Goal: Check status: Check status

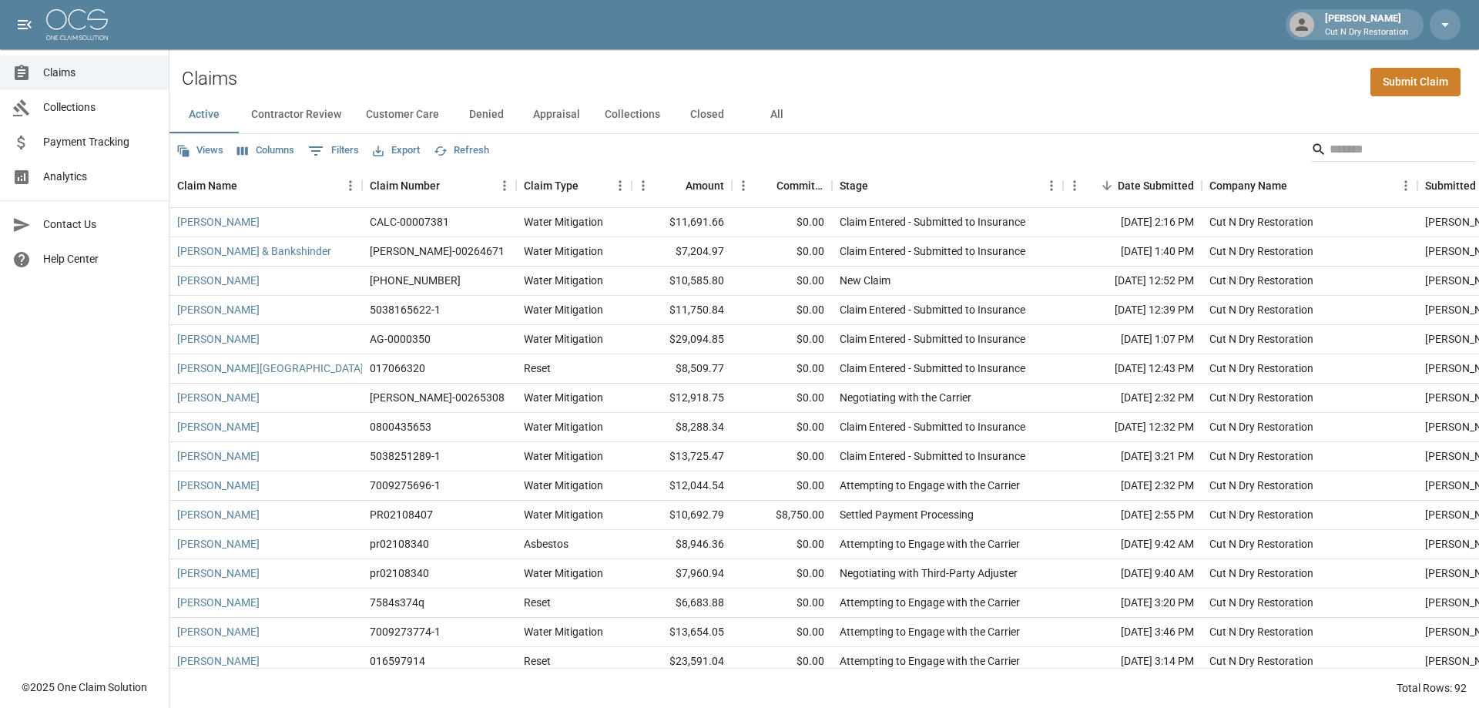
click at [768, 116] on button "All" at bounding box center [776, 114] width 69 height 37
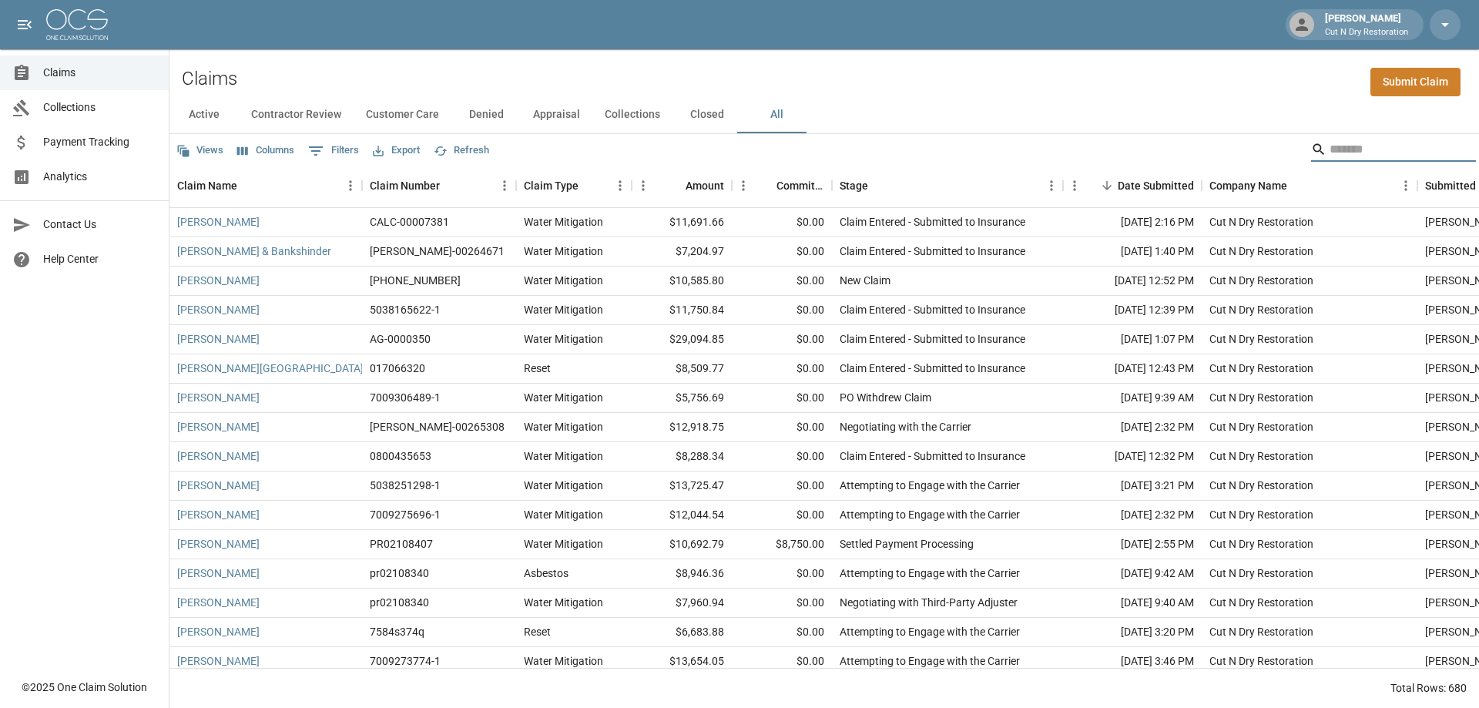
click at [1375, 143] on input "Search" at bounding box center [1390, 149] width 123 height 25
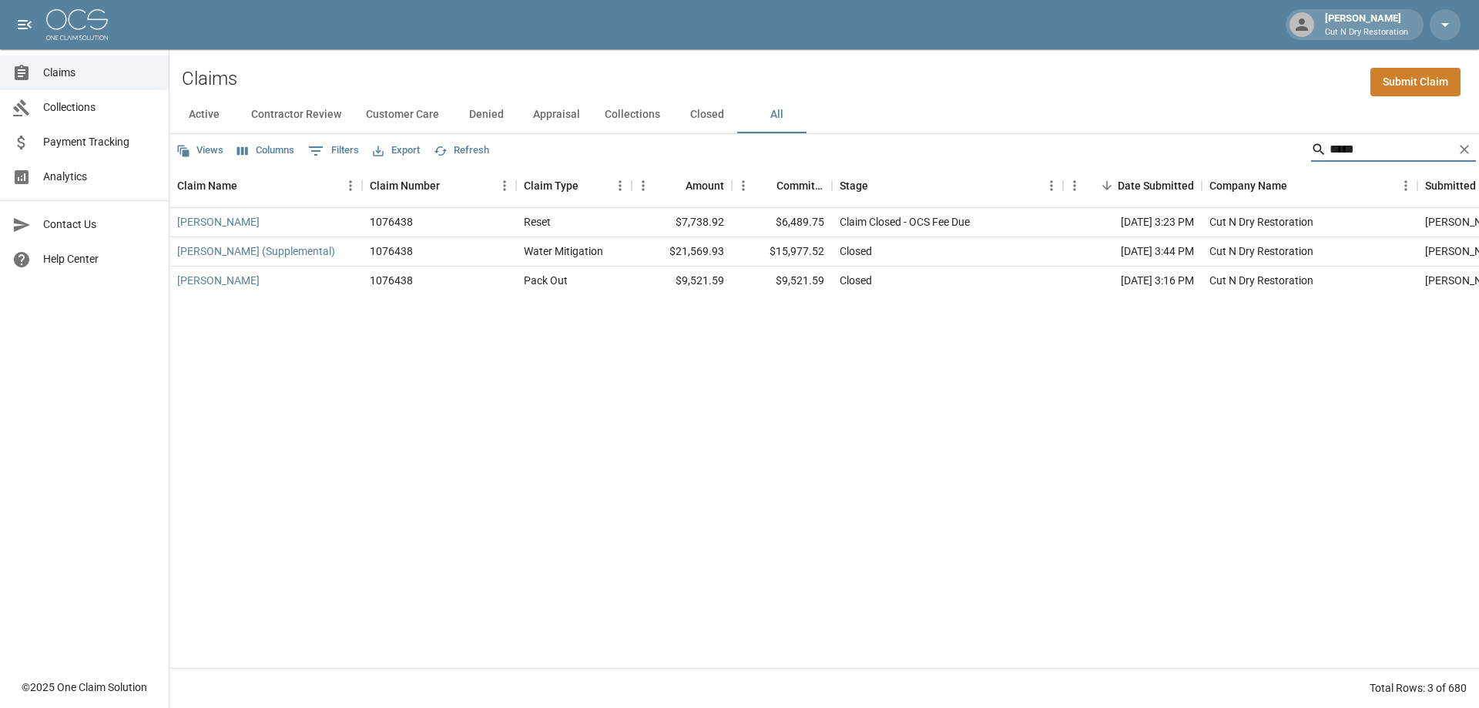
type input "******"
click at [220, 223] on link "[PERSON_NAME]" at bounding box center [218, 221] width 82 height 15
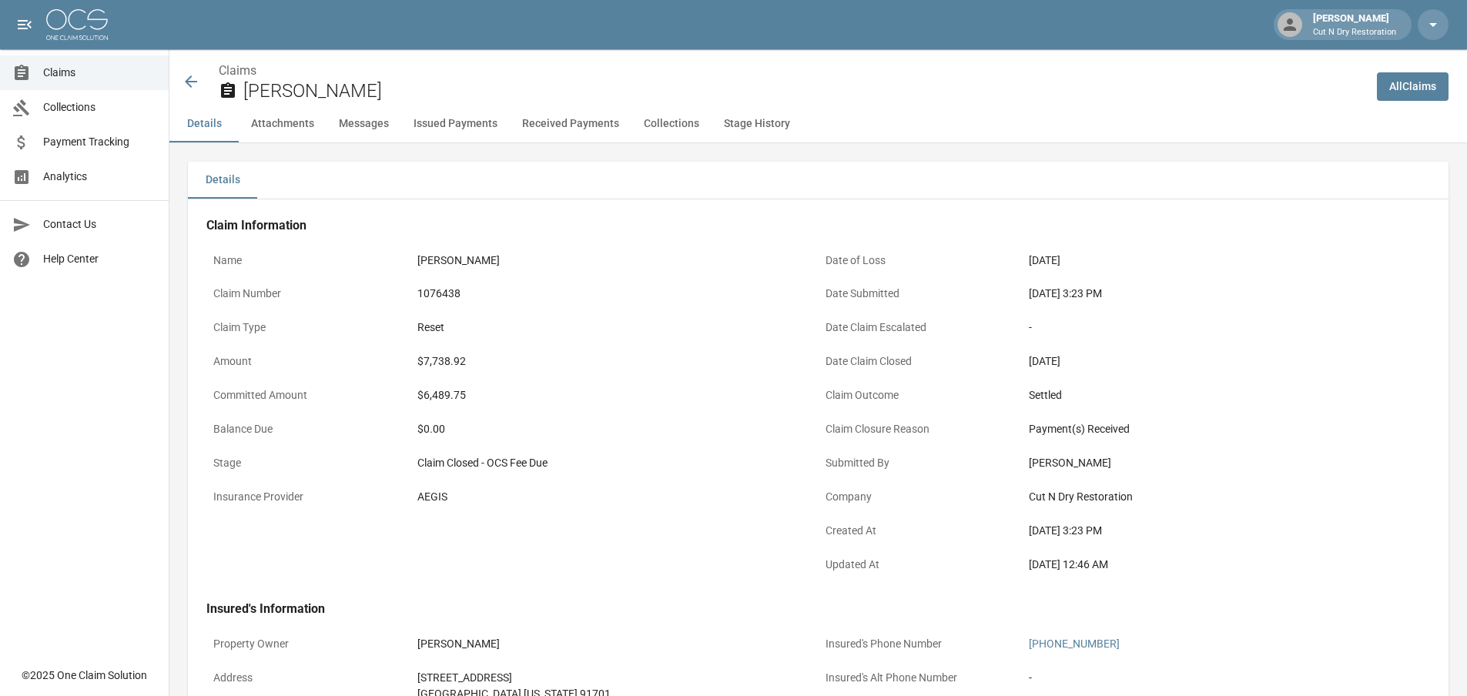
click at [193, 79] on icon at bounding box center [191, 81] width 18 height 18
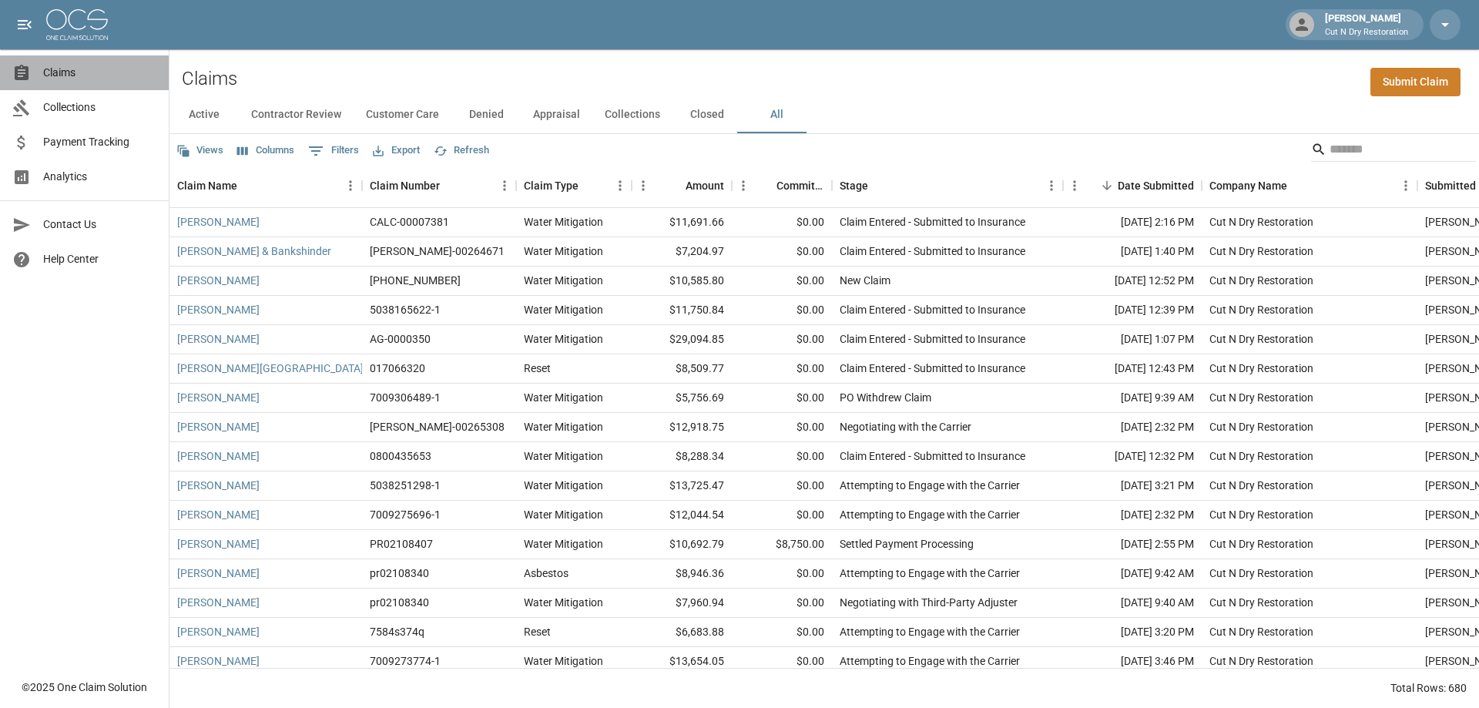
click at [108, 65] on span "Claims" at bounding box center [99, 73] width 113 height 16
